Goal: Task Accomplishment & Management: Manage account settings

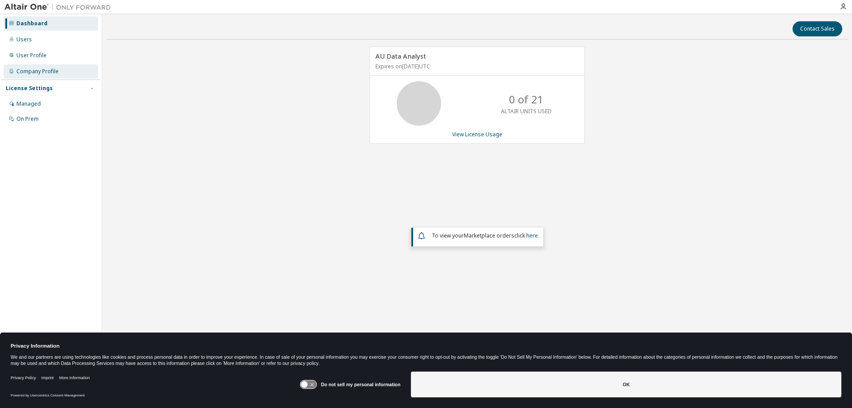
click at [40, 67] on div "Company Profile" at bounding box center [51, 71] width 94 height 14
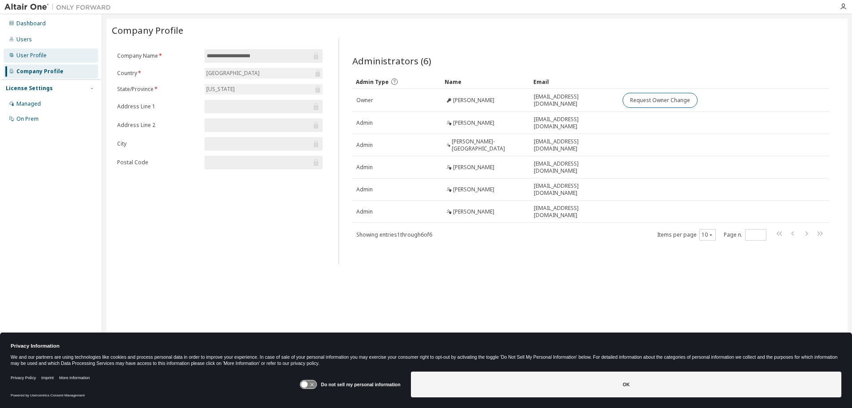
click at [27, 55] on div "User Profile" at bounding box center [31, 55] width 30 height 7
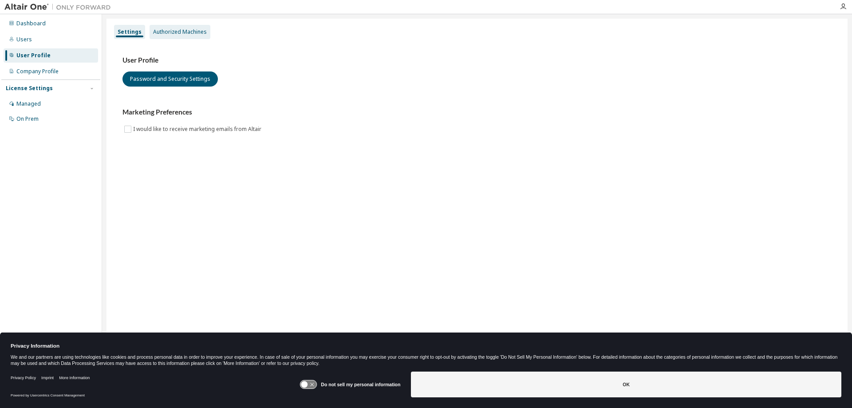
click at [179, 33] on div "Authorized Machines" at bounding box center [180, 31] width 54 height 7
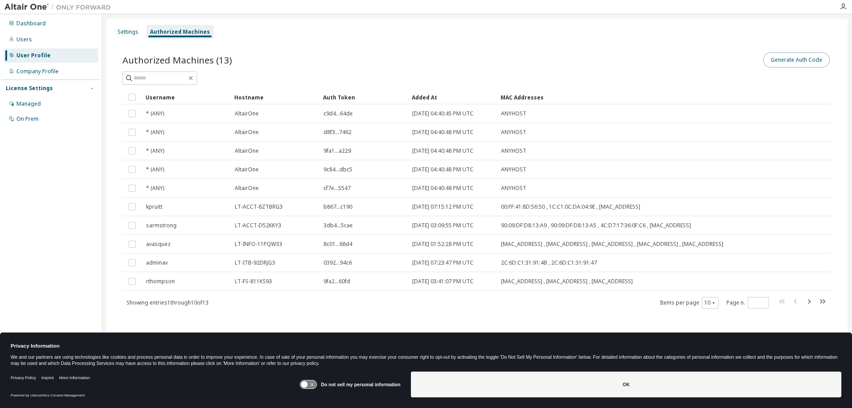
click at [795, 59] on button "Generate Auth Code" at bounding box center [796, 59] width 67 height 15
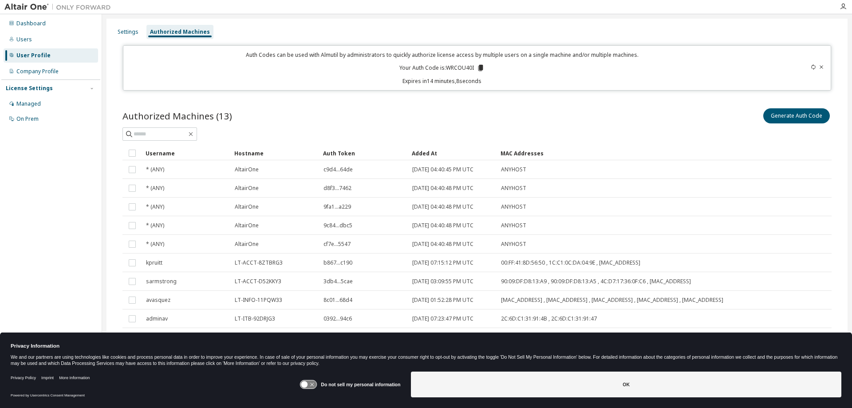
click at [822, 67] on icon at bounding box center [820, 66] width 5 height 5
